Goal: Task Accomplishment & Management: Use online tool/utility

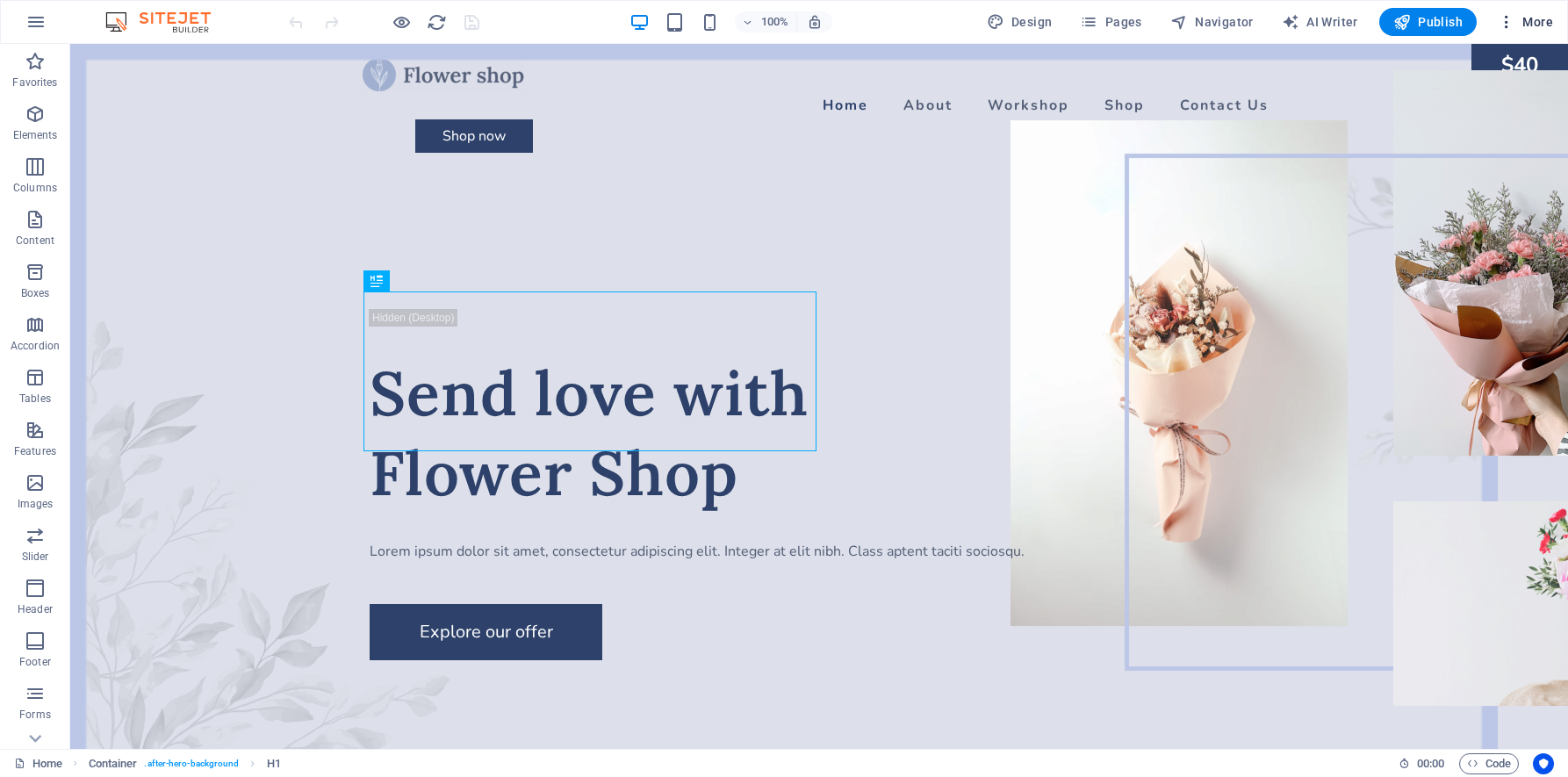
click at [1534, 21] on span "More" at bounding box center [1525, 22] width 55 height 18
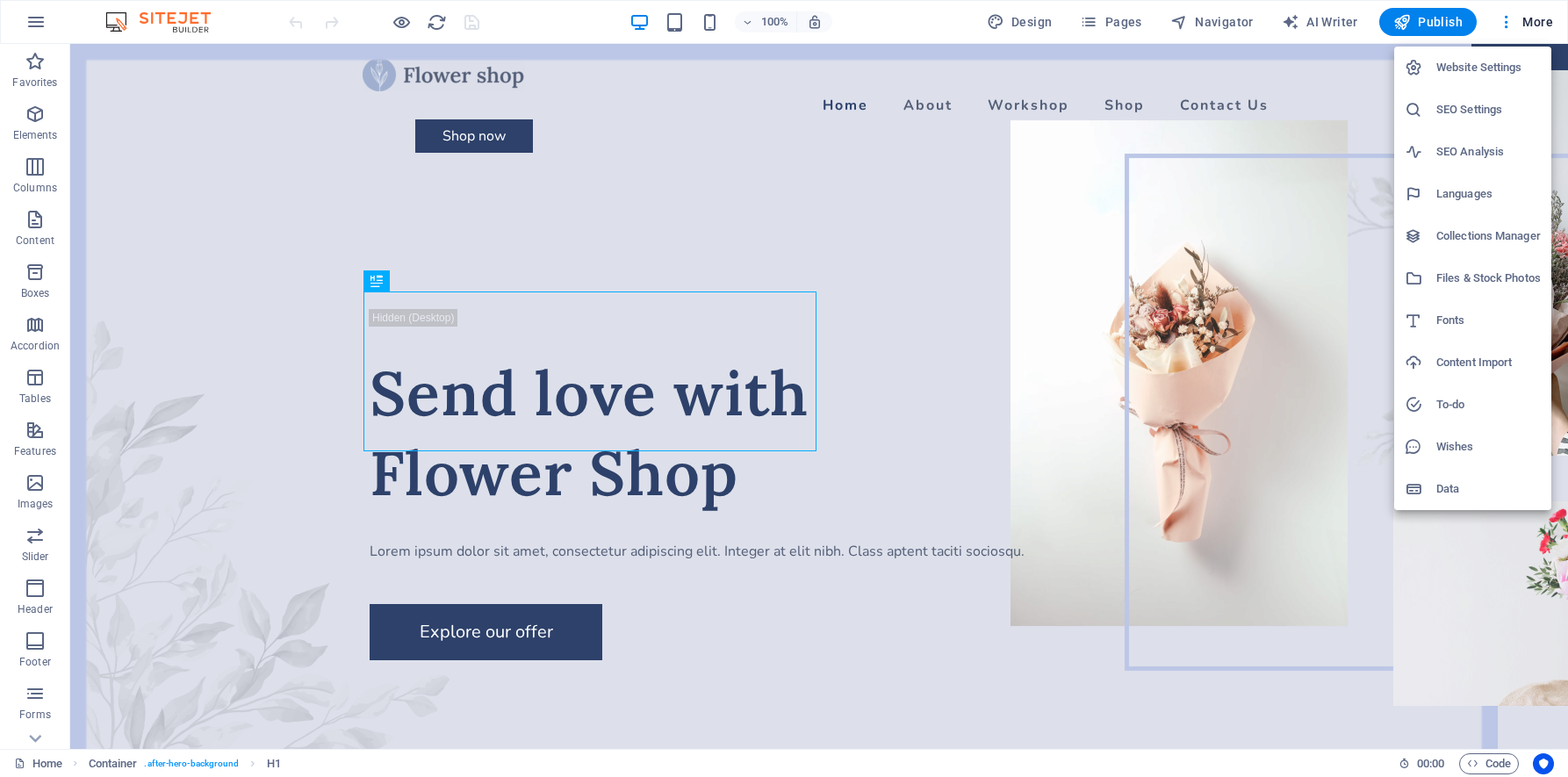
click at [27, 699] on div at bounding box center [784, 388] width 1568 height 777
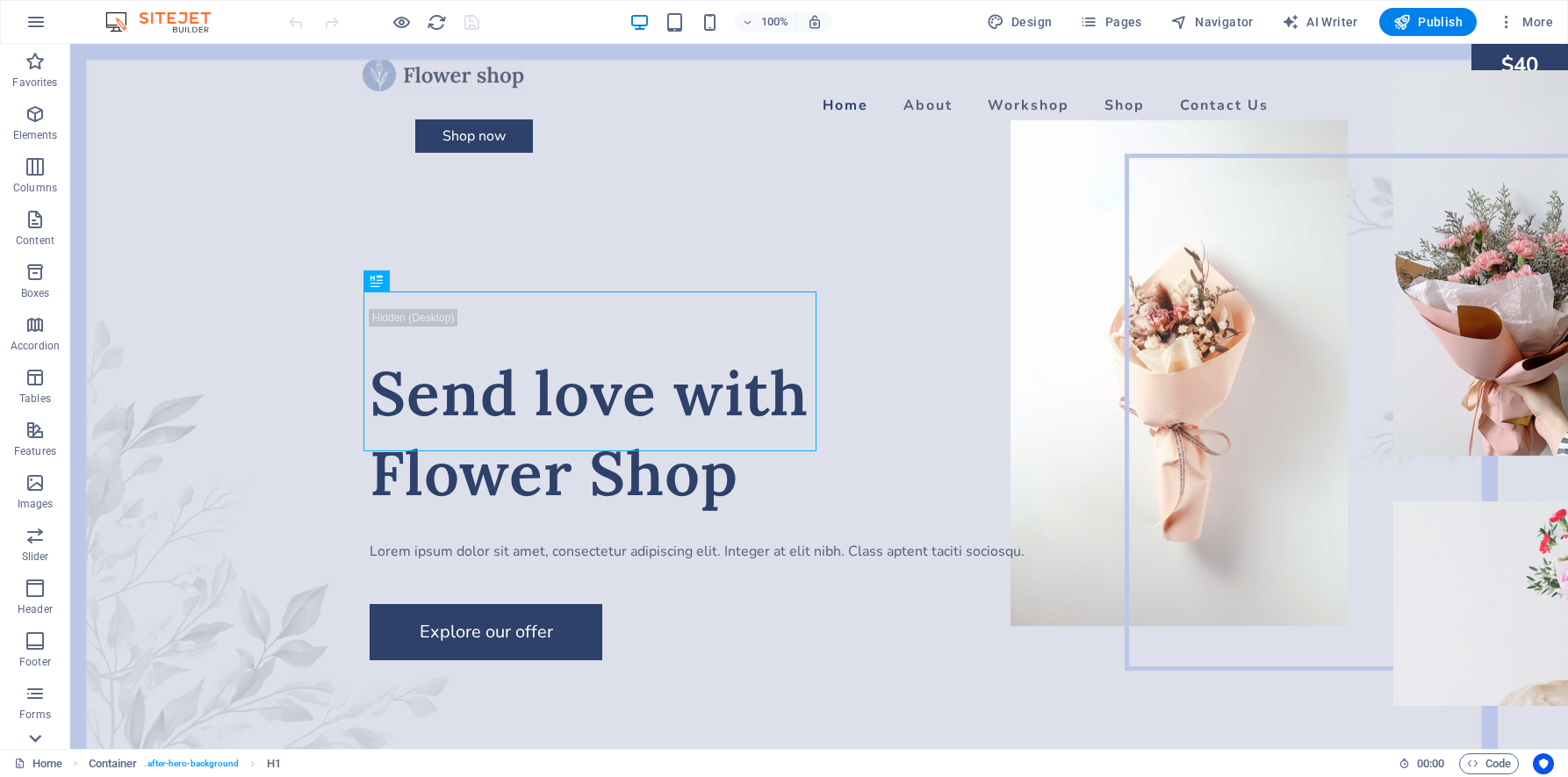
click at [43, 736] on icon at bounding box center [35, 739] width 25 height 25
click at [43, 736] on p "Collections" at bounding box center [35, 735] width 53 height 14
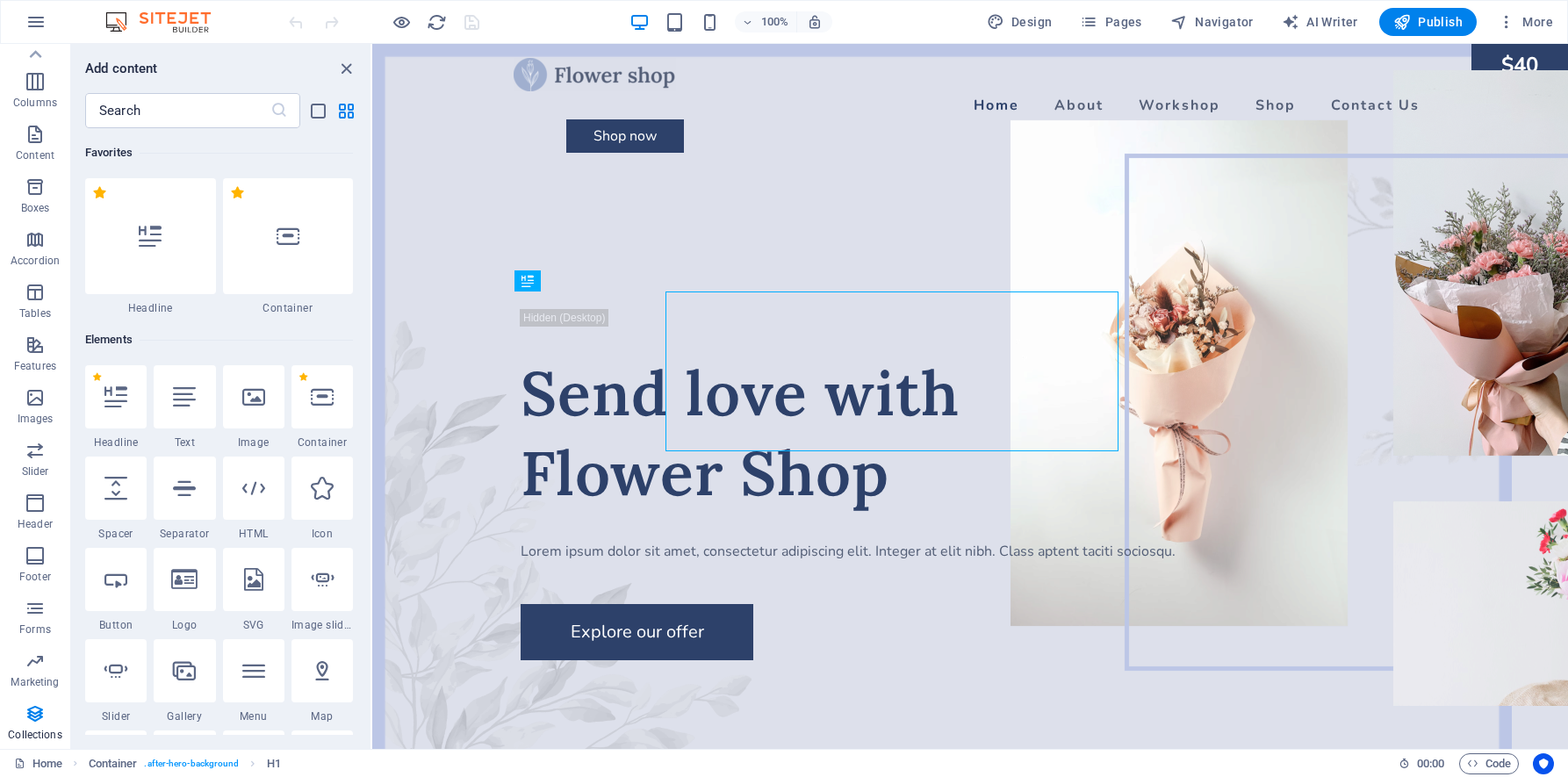
click at [43, 736] on p "Collections" at bounding box center [35, 735] width 53 height 14
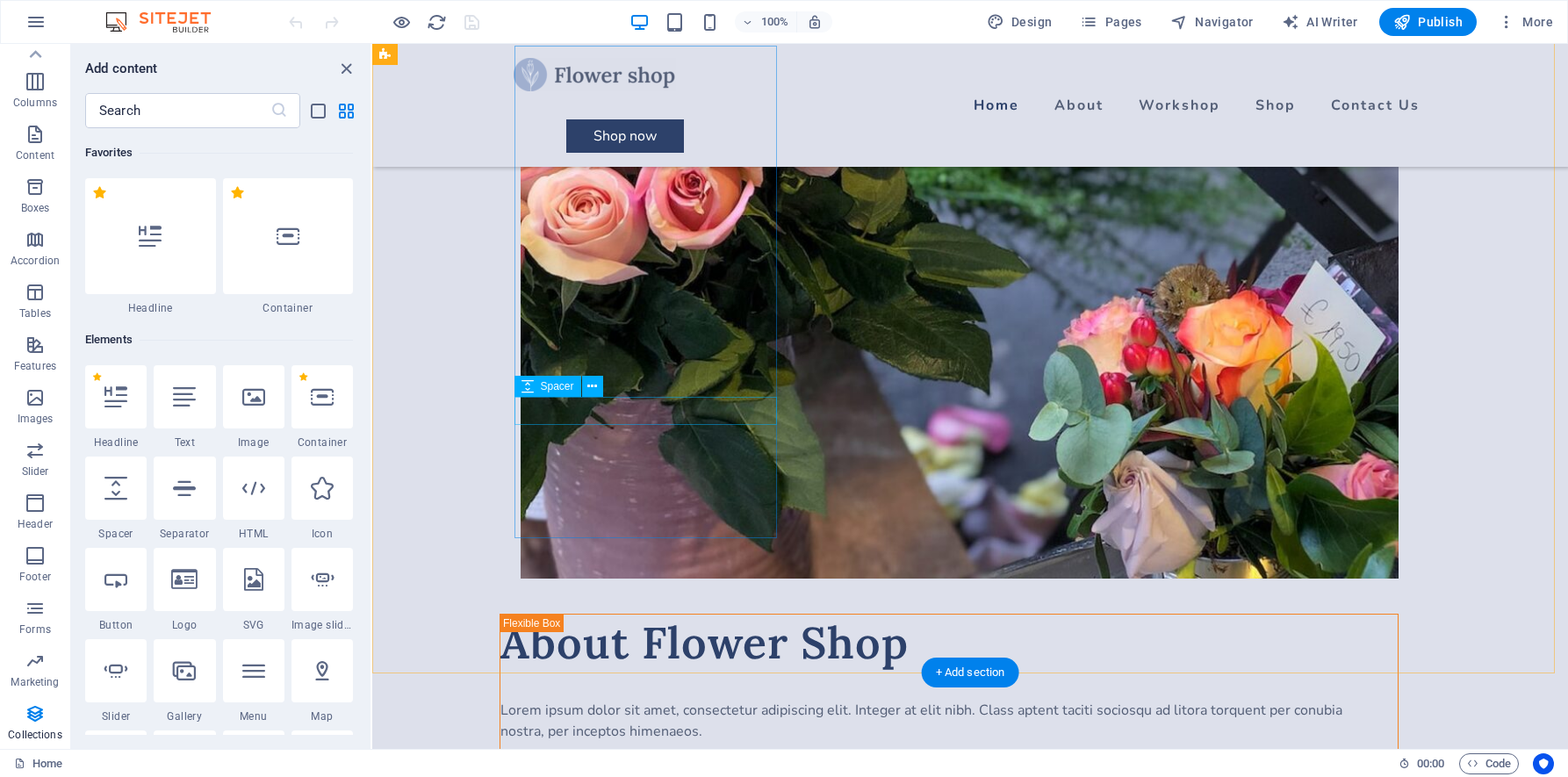
scroll to position [1850, 0]
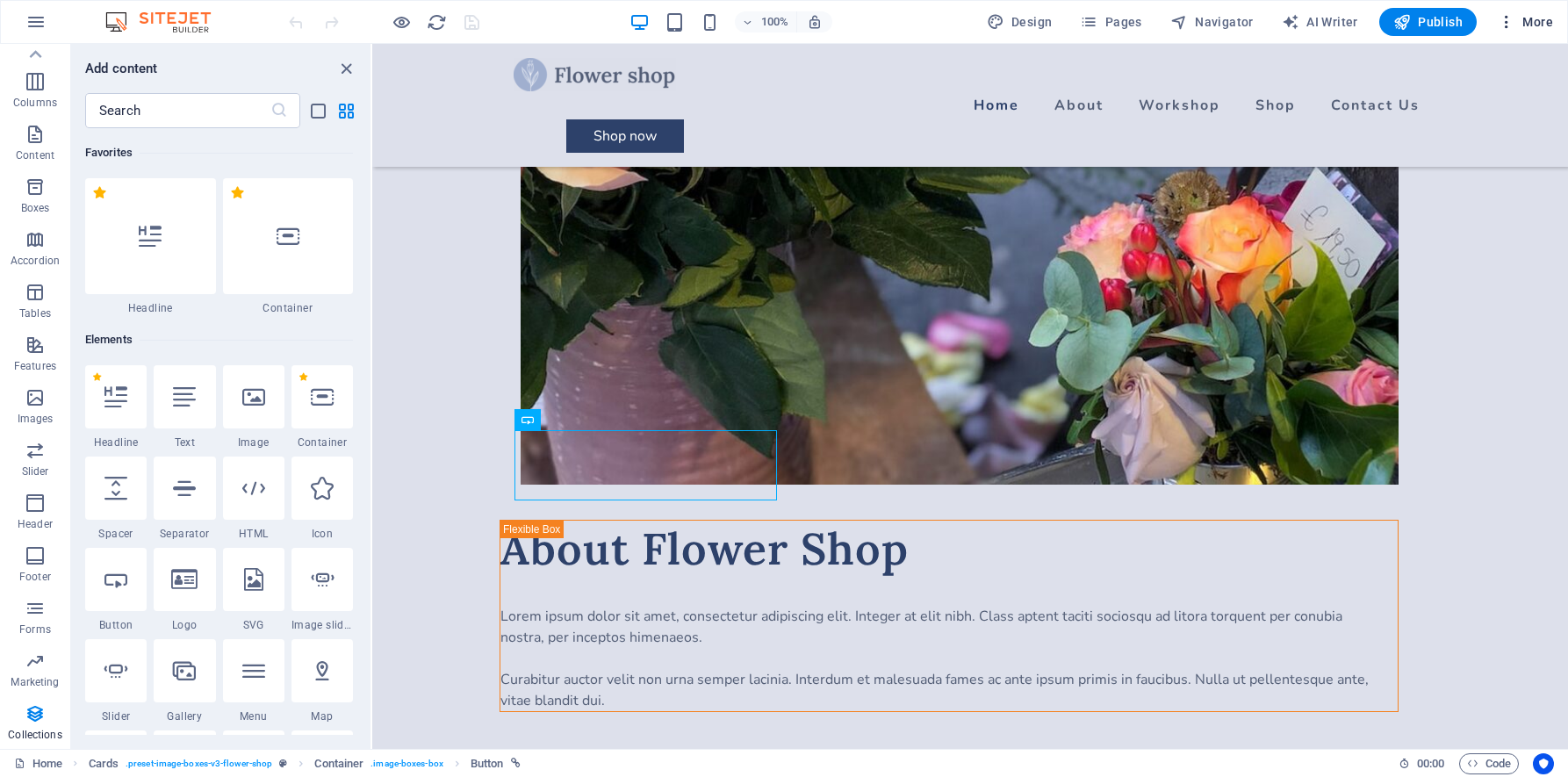
click at [1524, 17] on span "More" at bounding box center [1525, 22] width 55 height 18
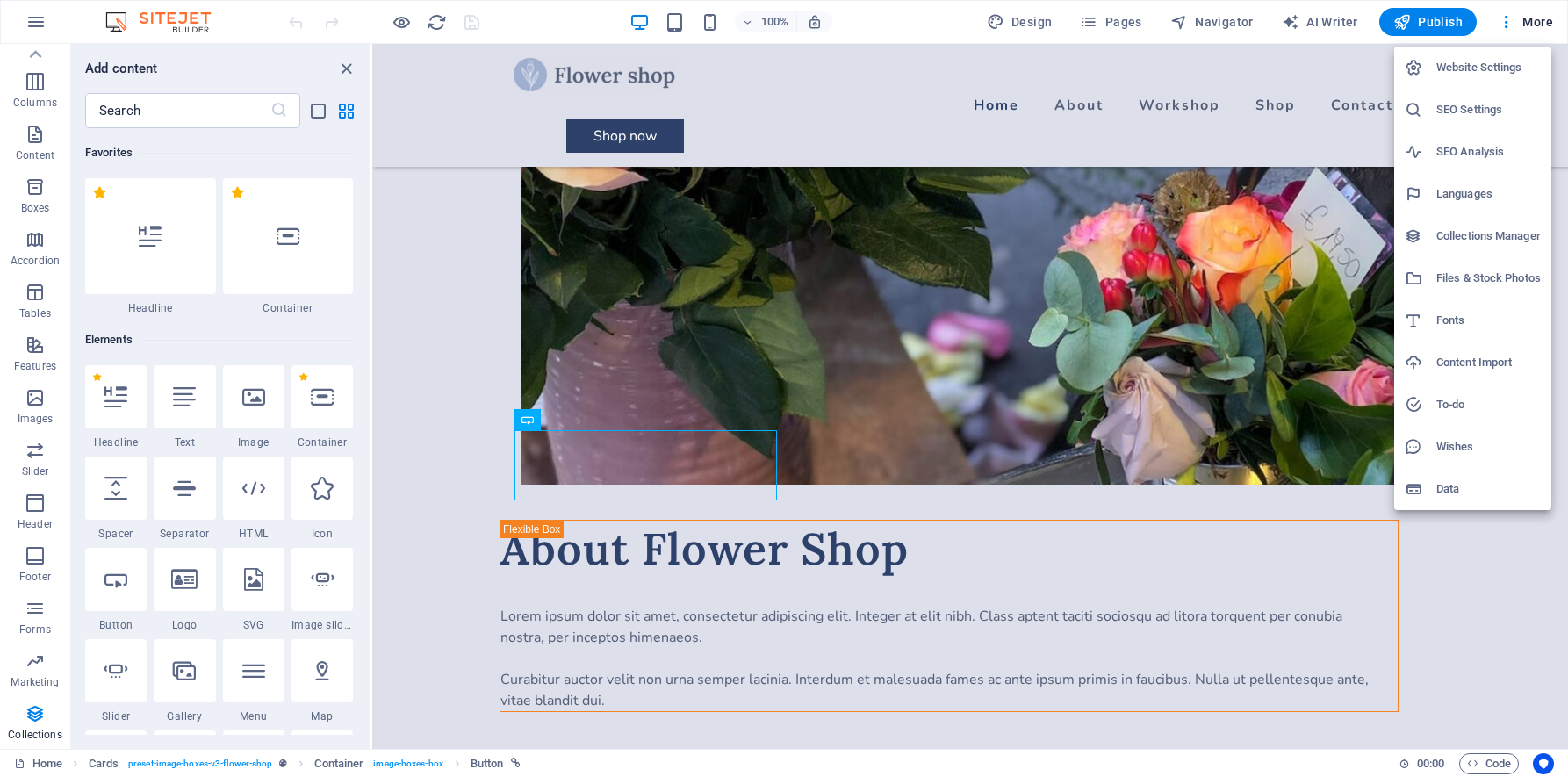
click at [1510, 63] on h6 "Website Settings" at bounding box center [1488, 67] width 105 height 21
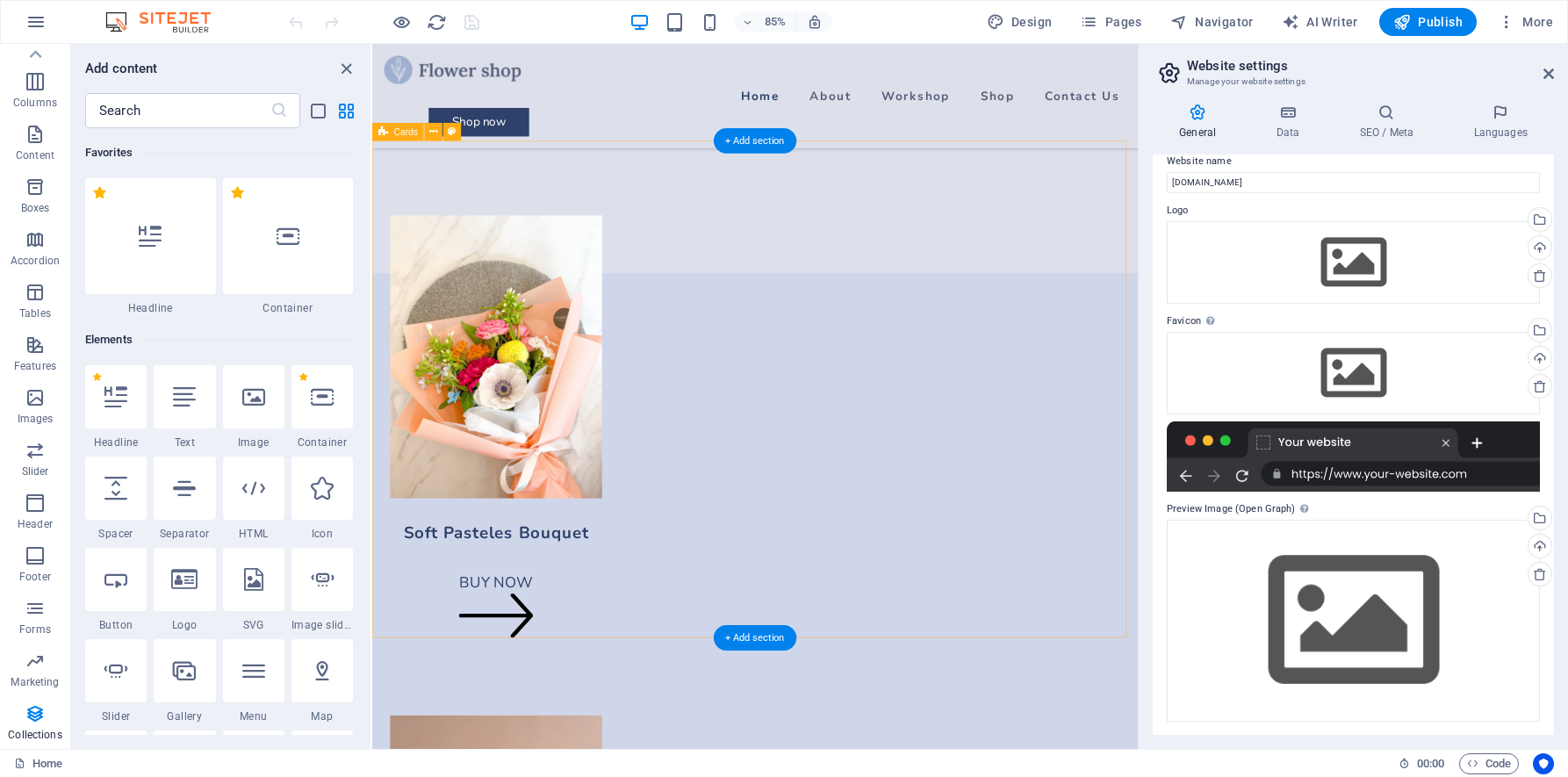
scroll to position [3603, 0]
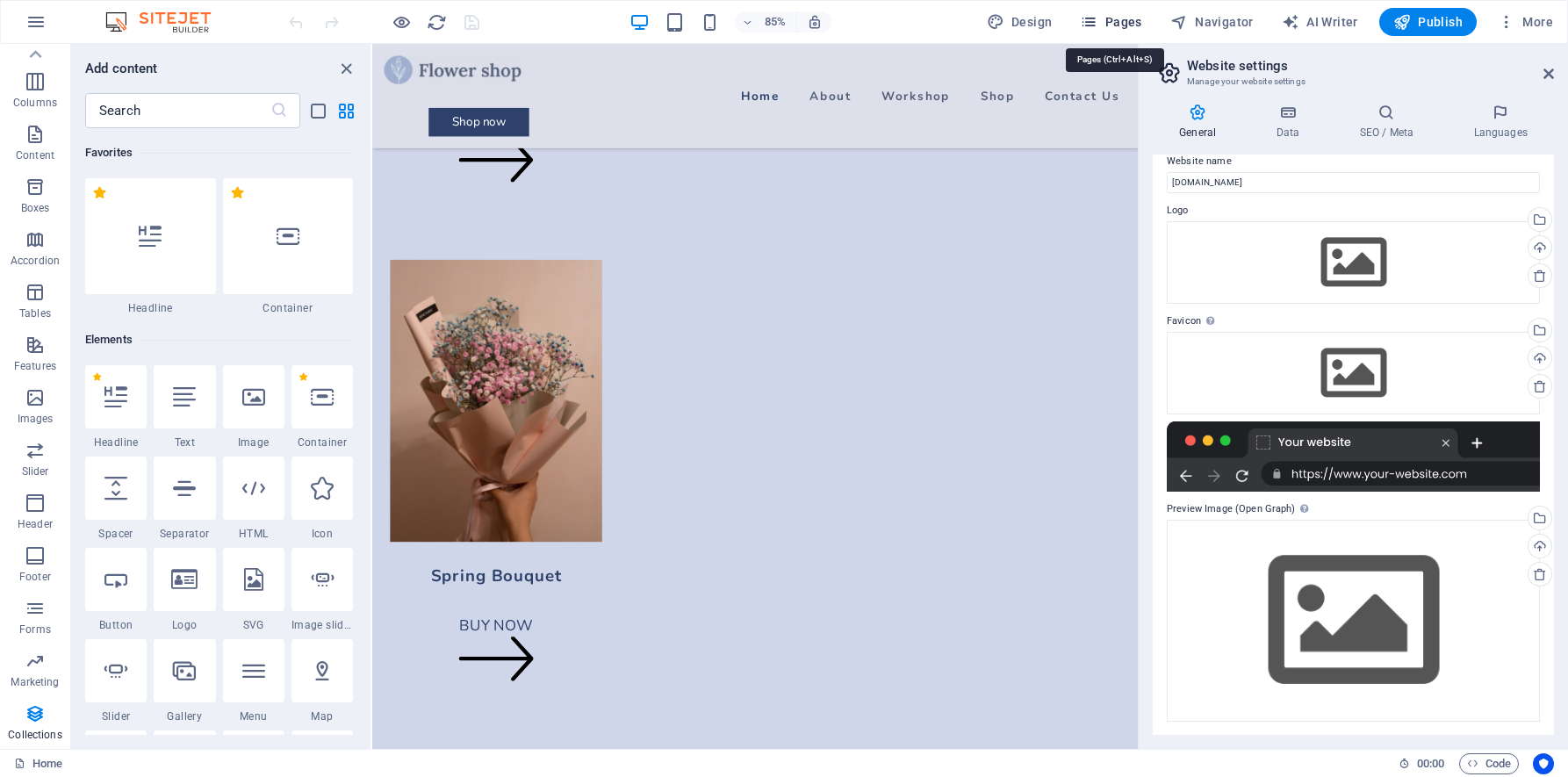
click at [1121, 28] on span "Pages" at bounding box center [1110, 22] width 61 height 18
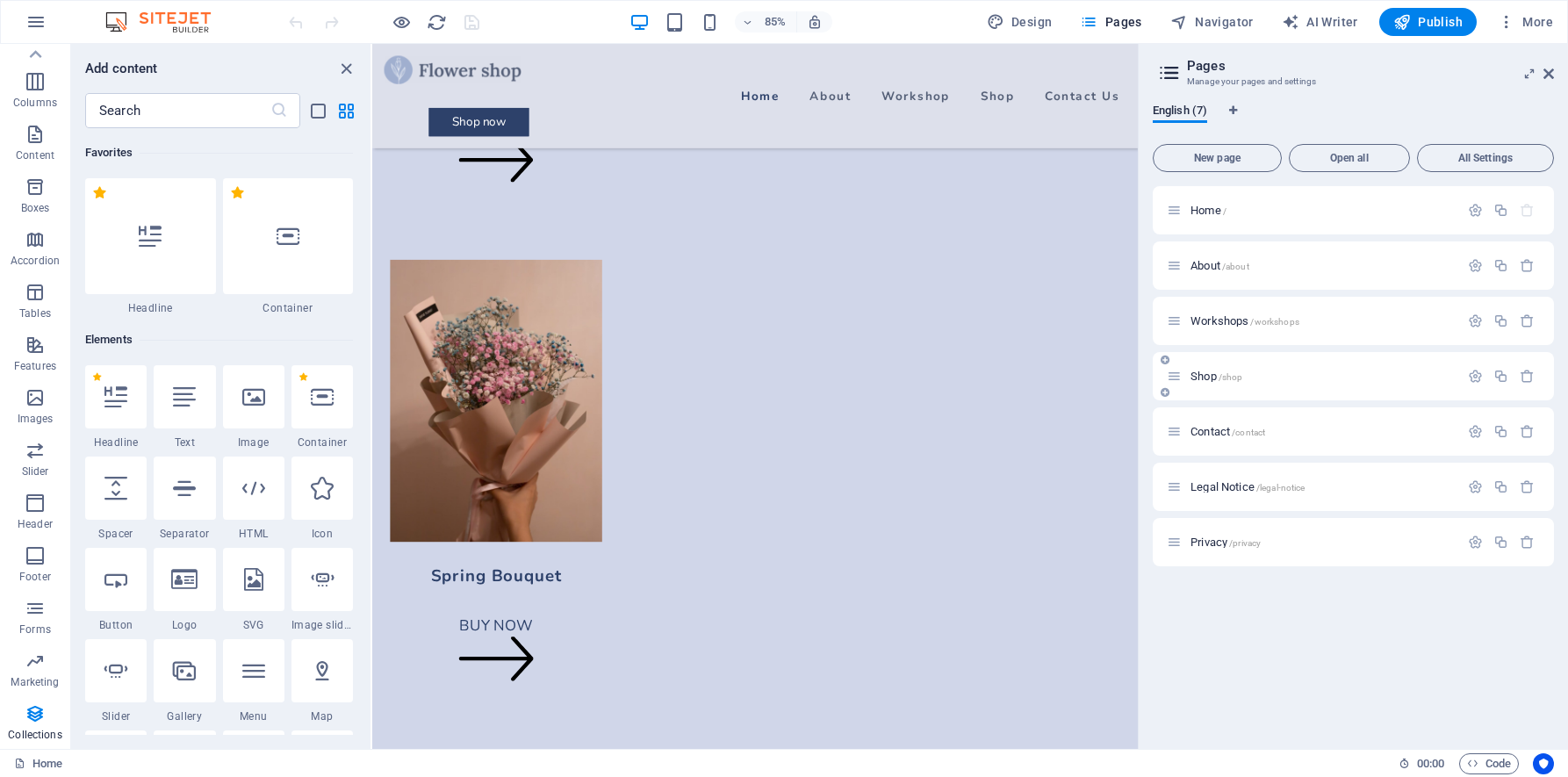
click at [1310, 377] on p "Shop /shop" at bounding box center [1322, 376] width 263 height 12
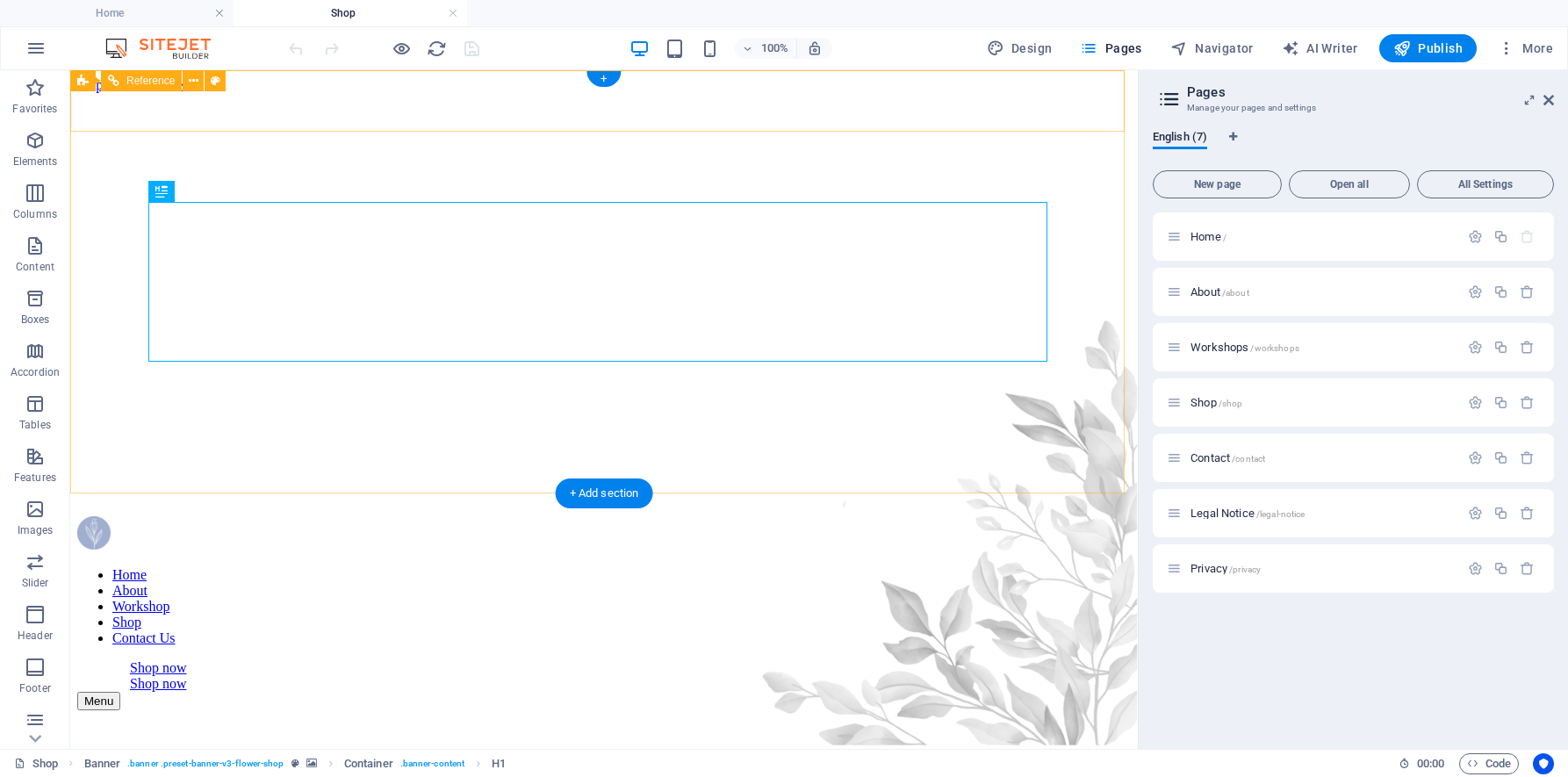
scroll to position [0, 0]
click at [197, 79] on icon at bounding box center [193, 81] width 10 height 19
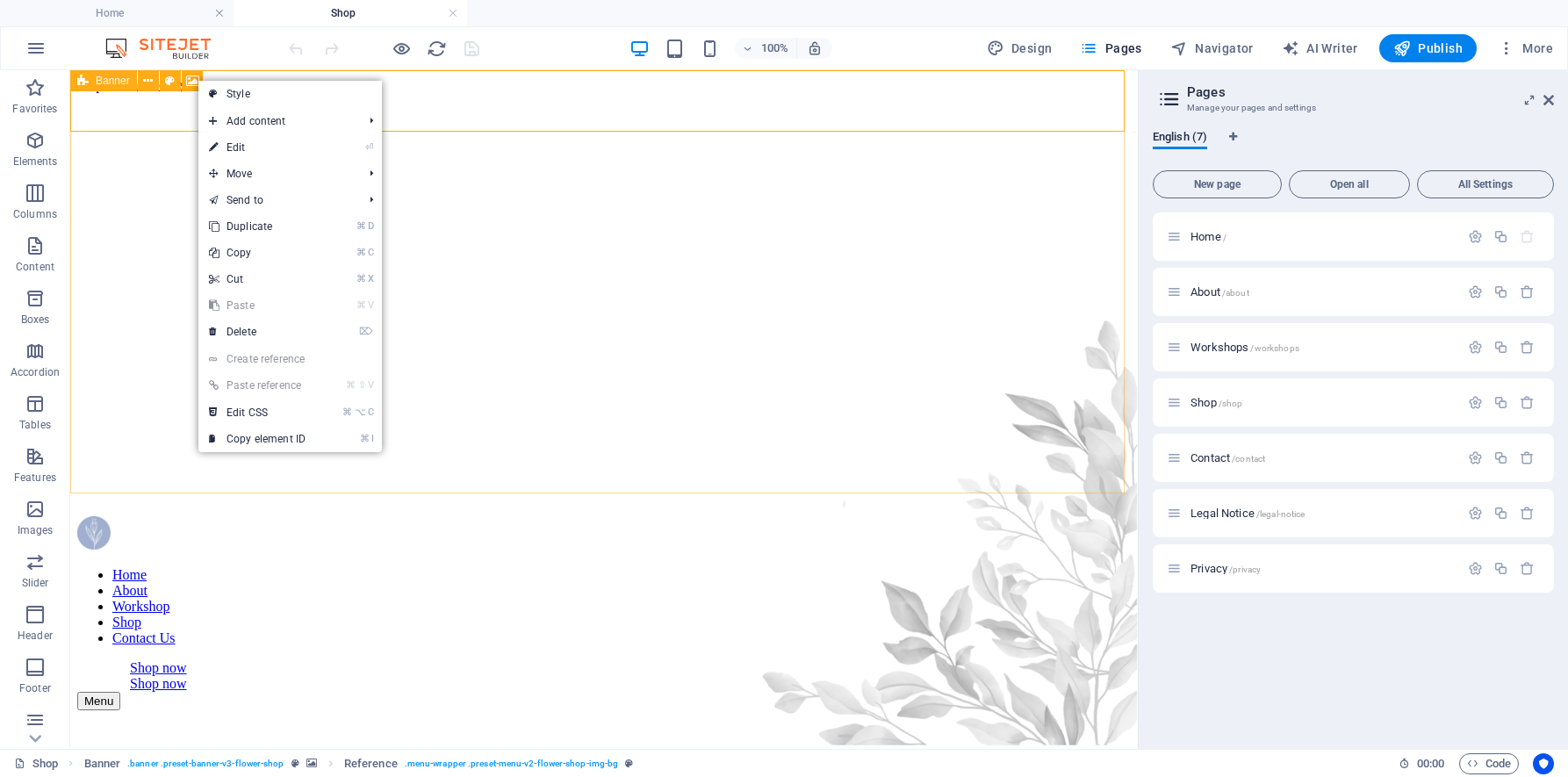
click at [75, 81] on div "Banner" at bounding box center [103, 81] width 66 height 21
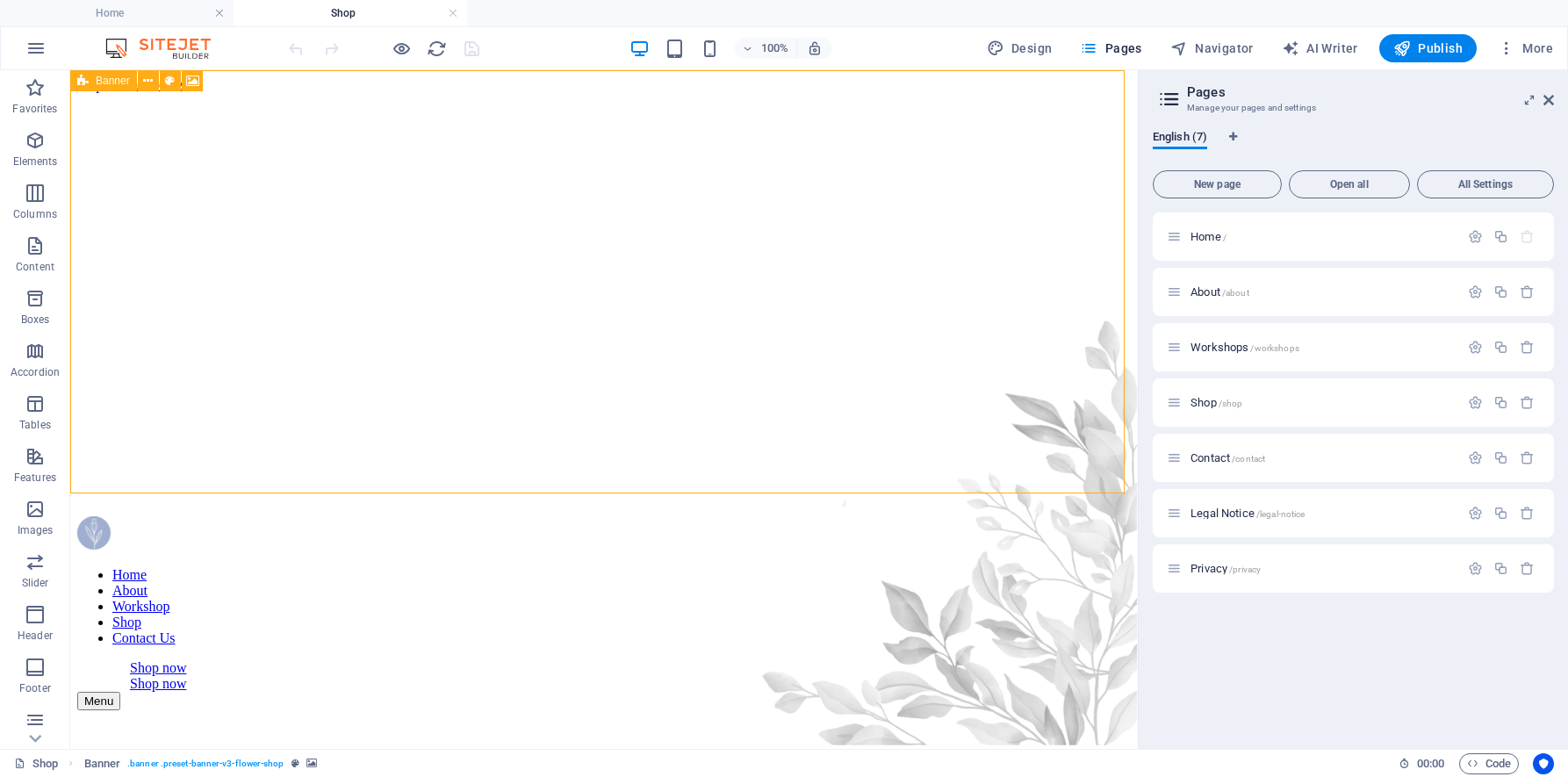
click at [93, 79] on div "Banner" at bounding box center [103, 81] width 66 height 21
click at [110, 9] on h4 "Home" at bounding box center [117, 13] width 234 height 19
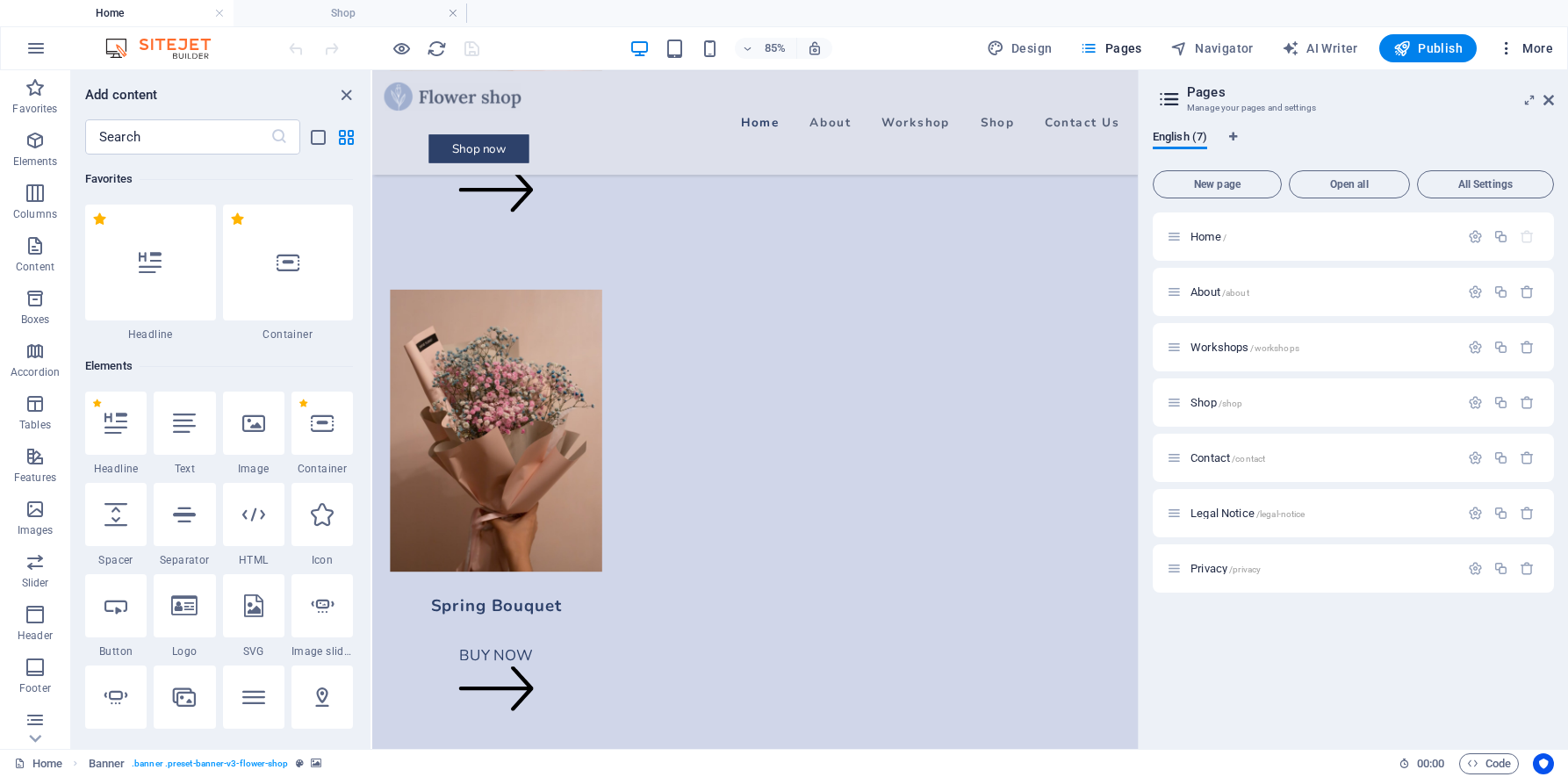
click at [1512, 48] on icon "button" at bounding box center [1507, 49] width 18 height 18
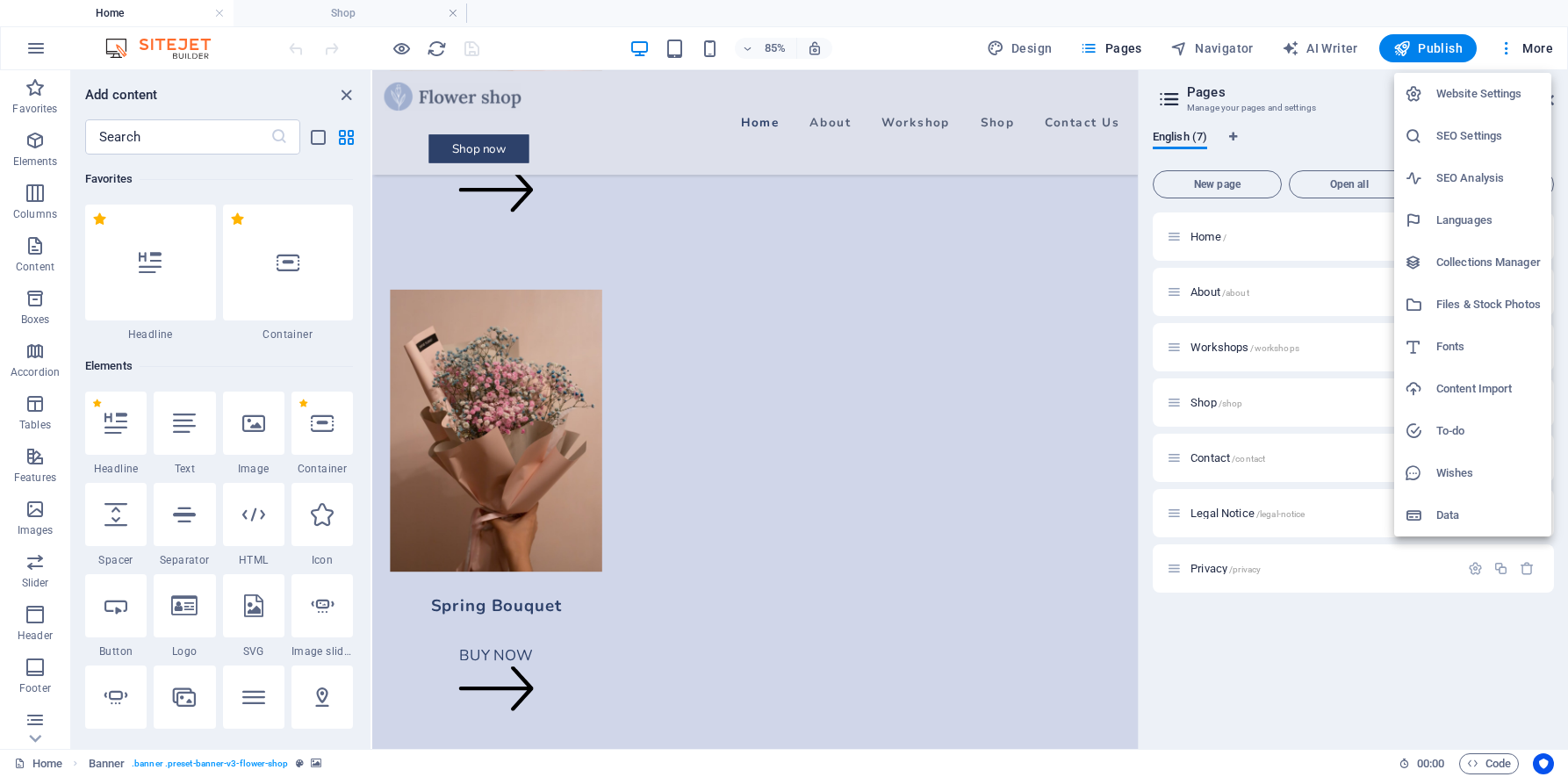
click at [1466, 517] on h6 "Data" at bounding box center [1488, 516] width 105 height 21
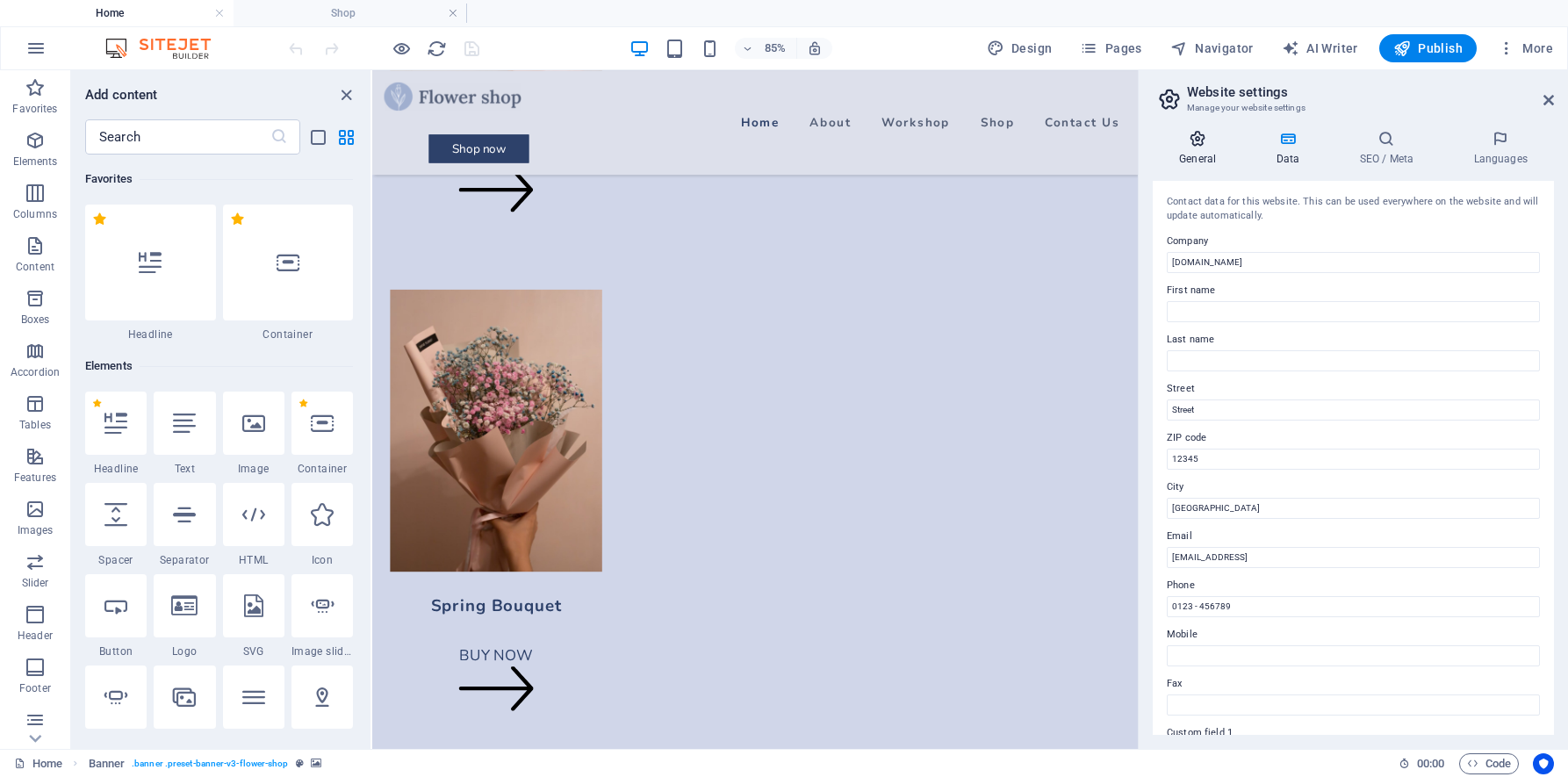
click at [1199, 152] on h4 "General" at bounding box center [1200, 149] width 97 height 37
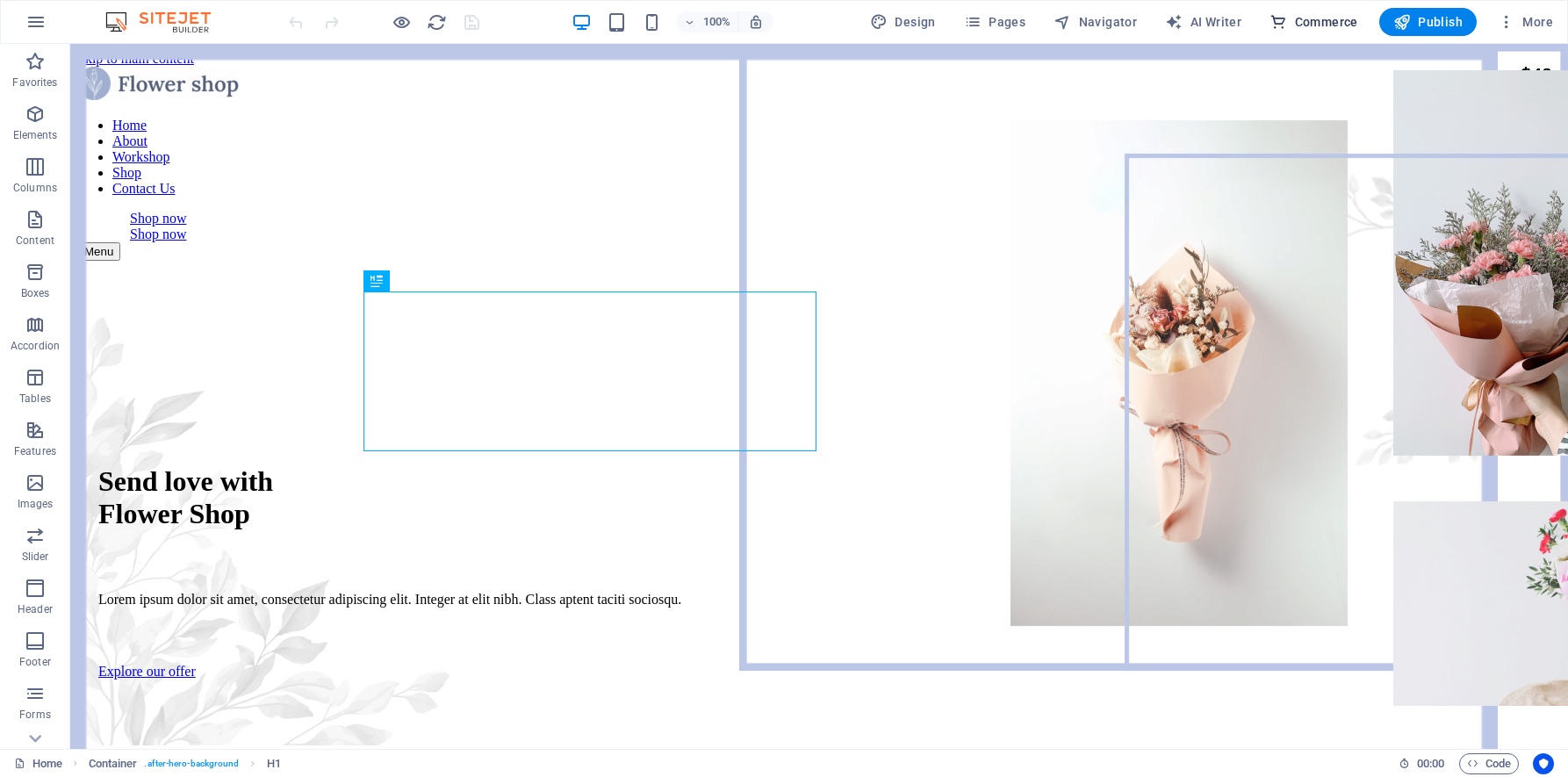
click at [1312, 23] on span "Commerce" at bounding box center [1314, 22] width 89 height 18
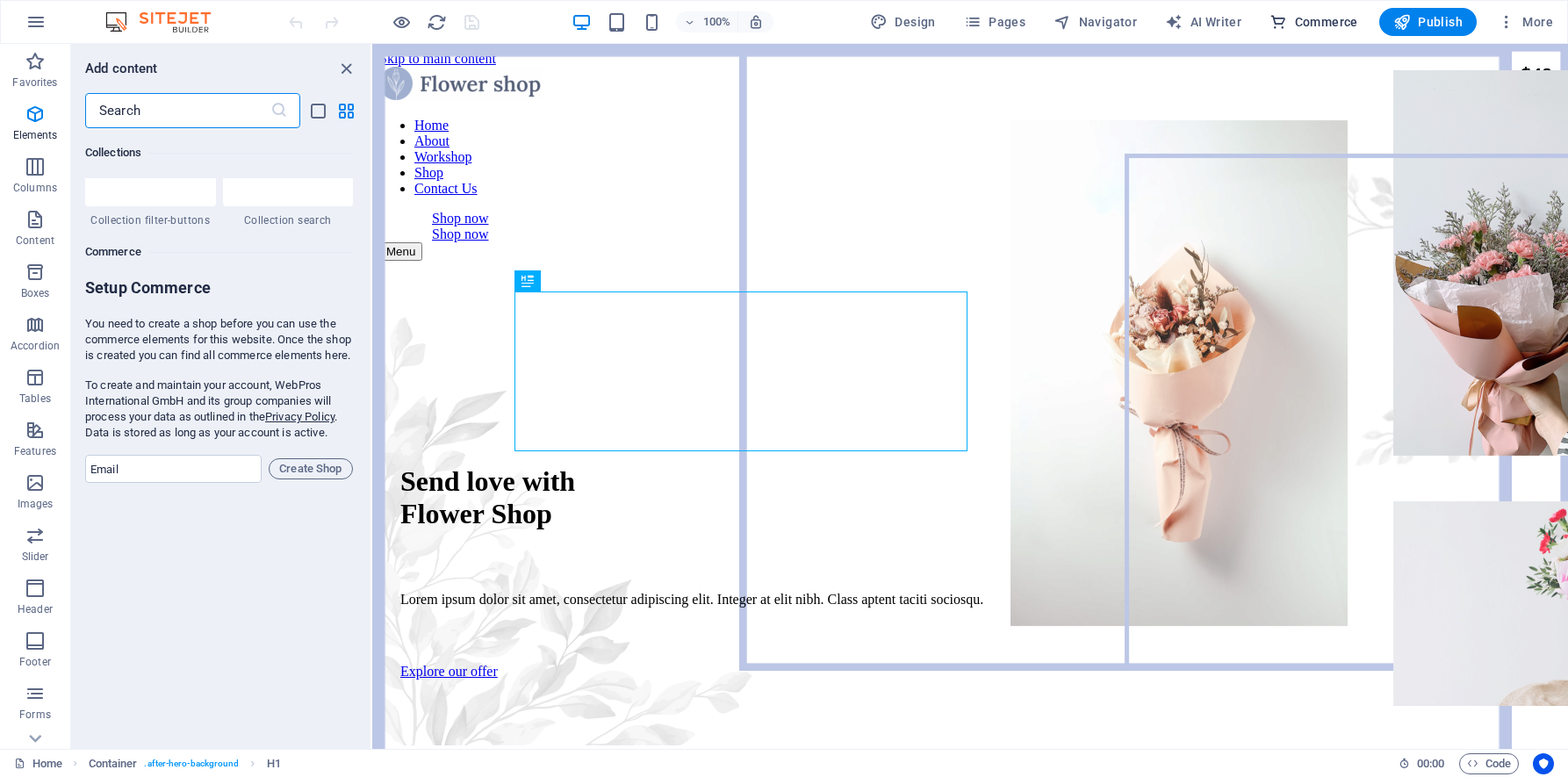
scroll to position [16921, 0]
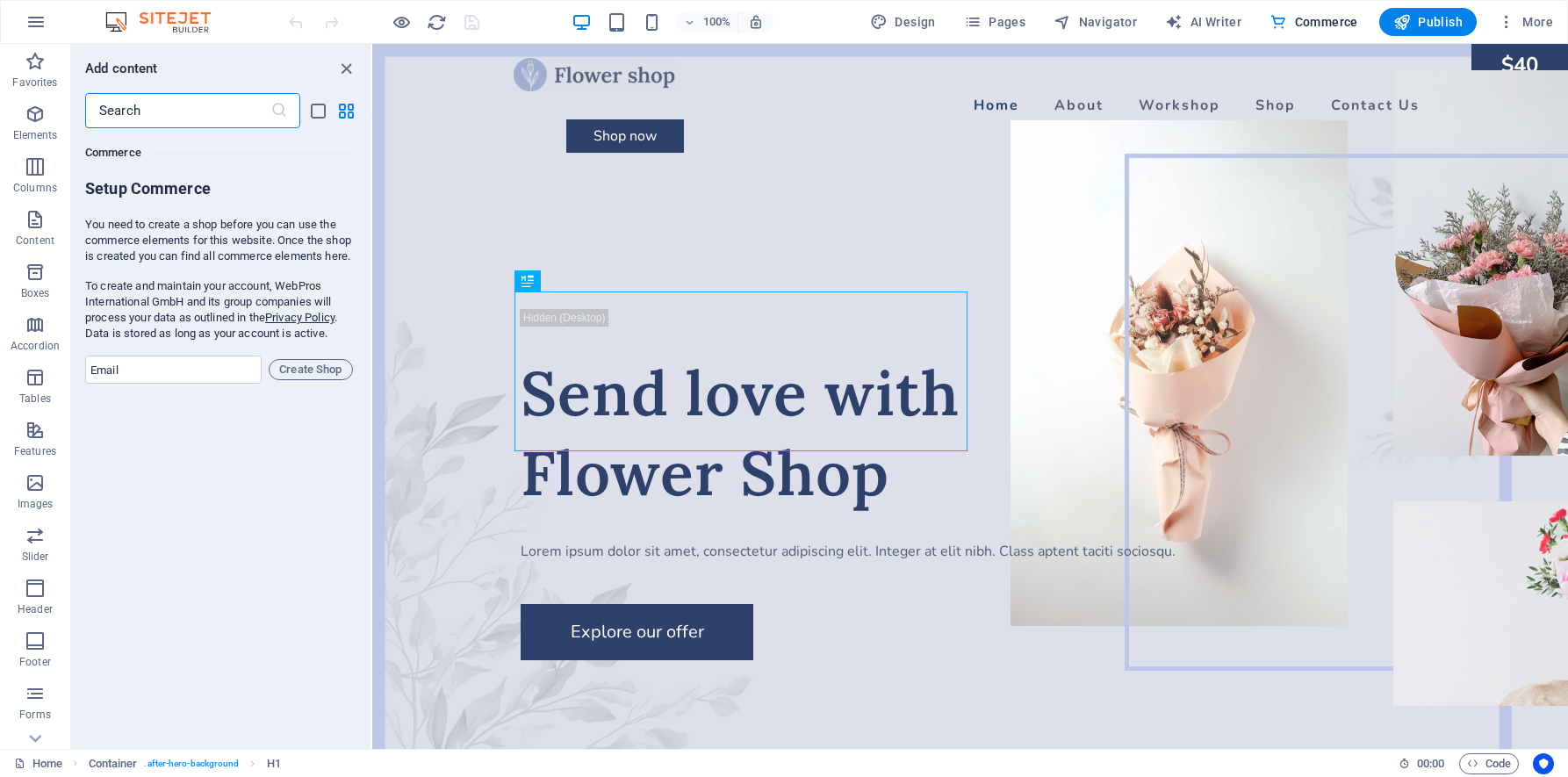
click at [270, 370] on form "Setup Commerce You need to create a shop before you can use the commerce elemen…" at bounding box center [219, 281] width 268 height 206
click at [284, 379] on span "Create Shop" at bounding box center [310, 369] width 68 height 21
click at [145, 384] on input "email" at bounding box center [173, 369] width 176 height 28
type input "info@hellosite.com.au"
click at [319, 380] on span "Create Shop" at bounding box center [310, 369] width 68 height 21
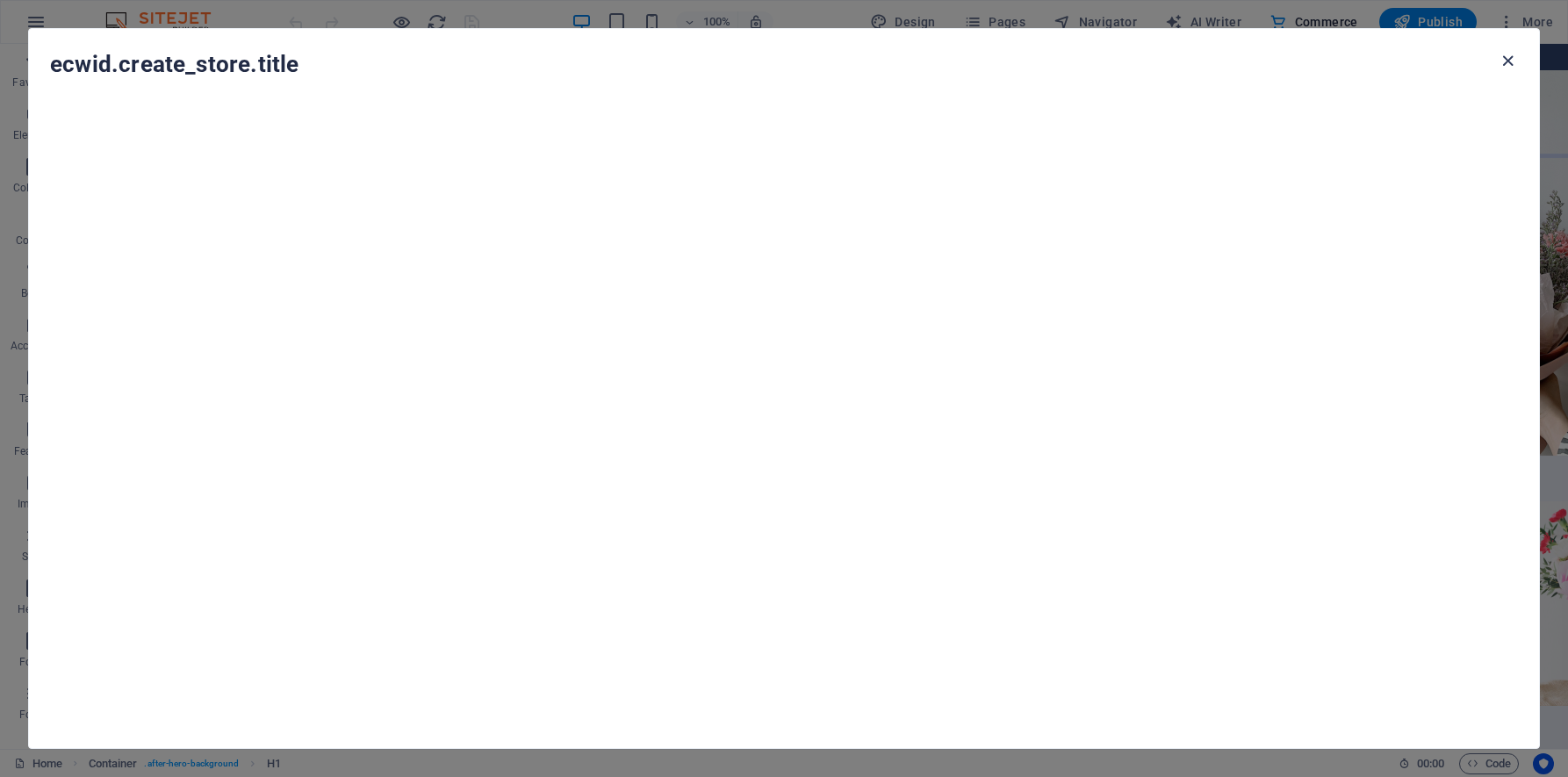
click at [1507, 58] on icon "button" at bounding box center [1508, 60] width 20 height 20
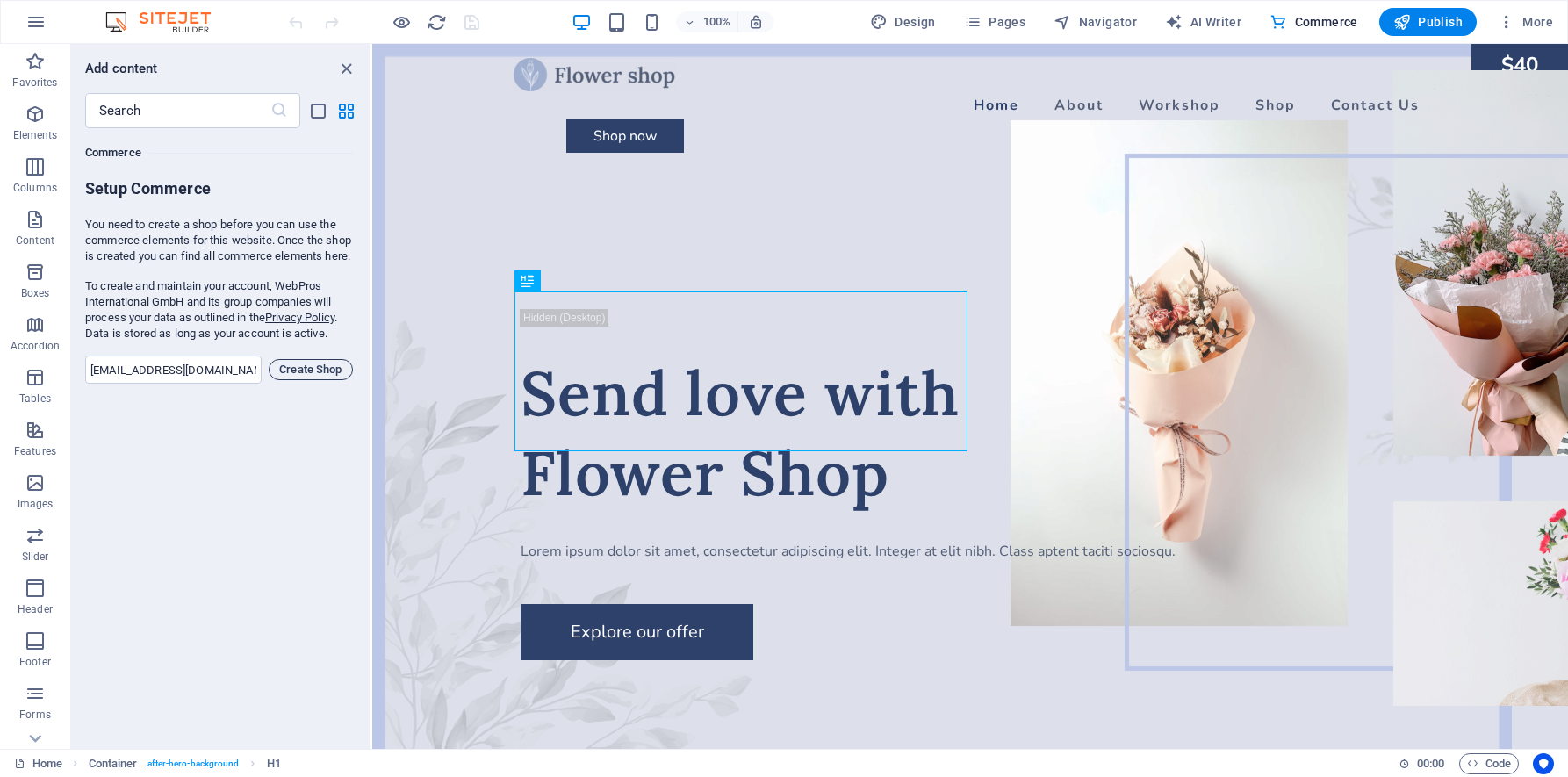
click at [305, 379] on span "Create Shop" at bounding box center [310, 369] width 68 height 21
